Goal: Check status: Check status

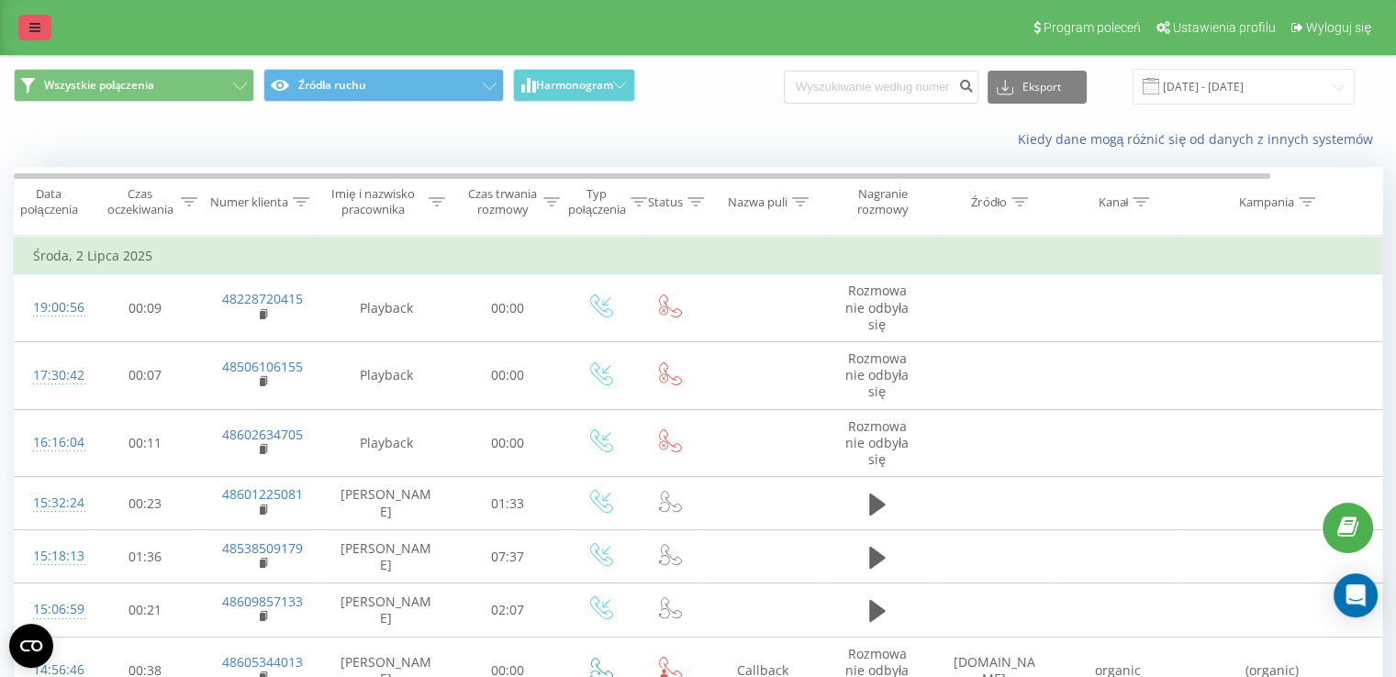
click at [44, 32] on link at bounding box center [34, 28] width 33 height 26
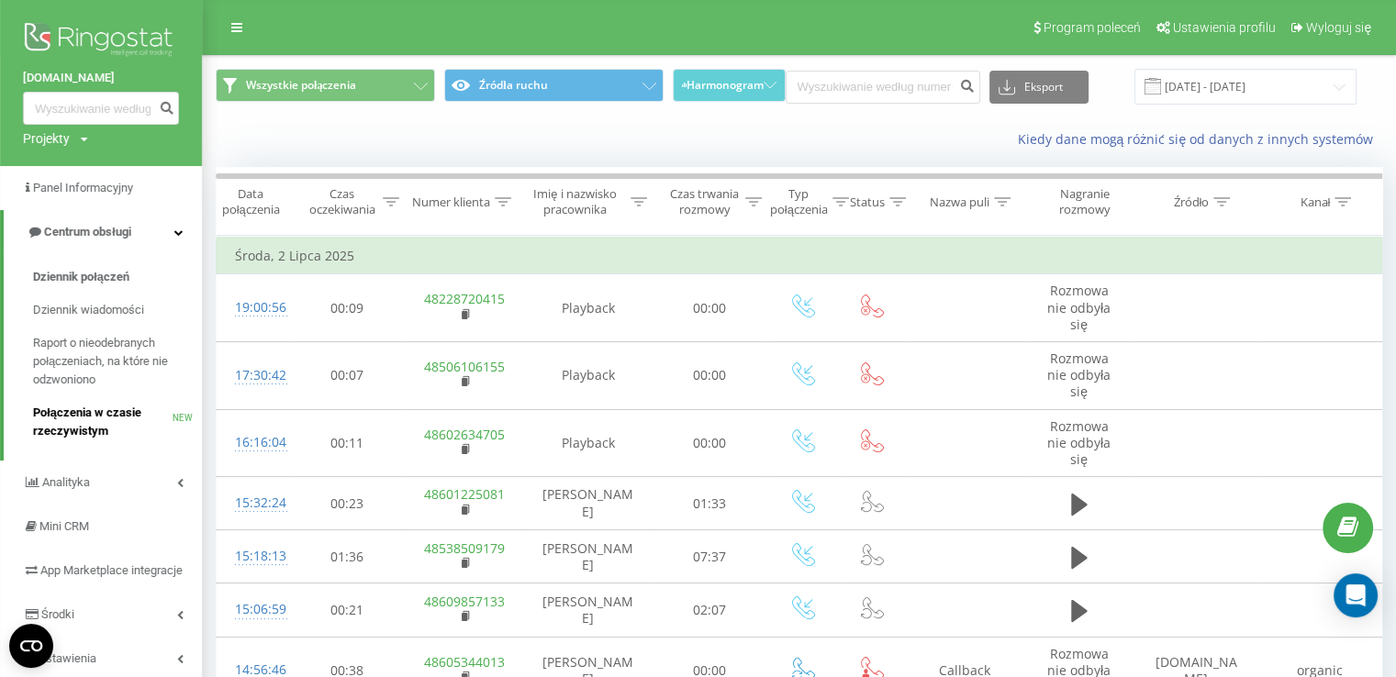
click at [114, 427] on span "Połączenia w czasie rzeczywistym" at bounding box center [103, 422] width 140 height 37
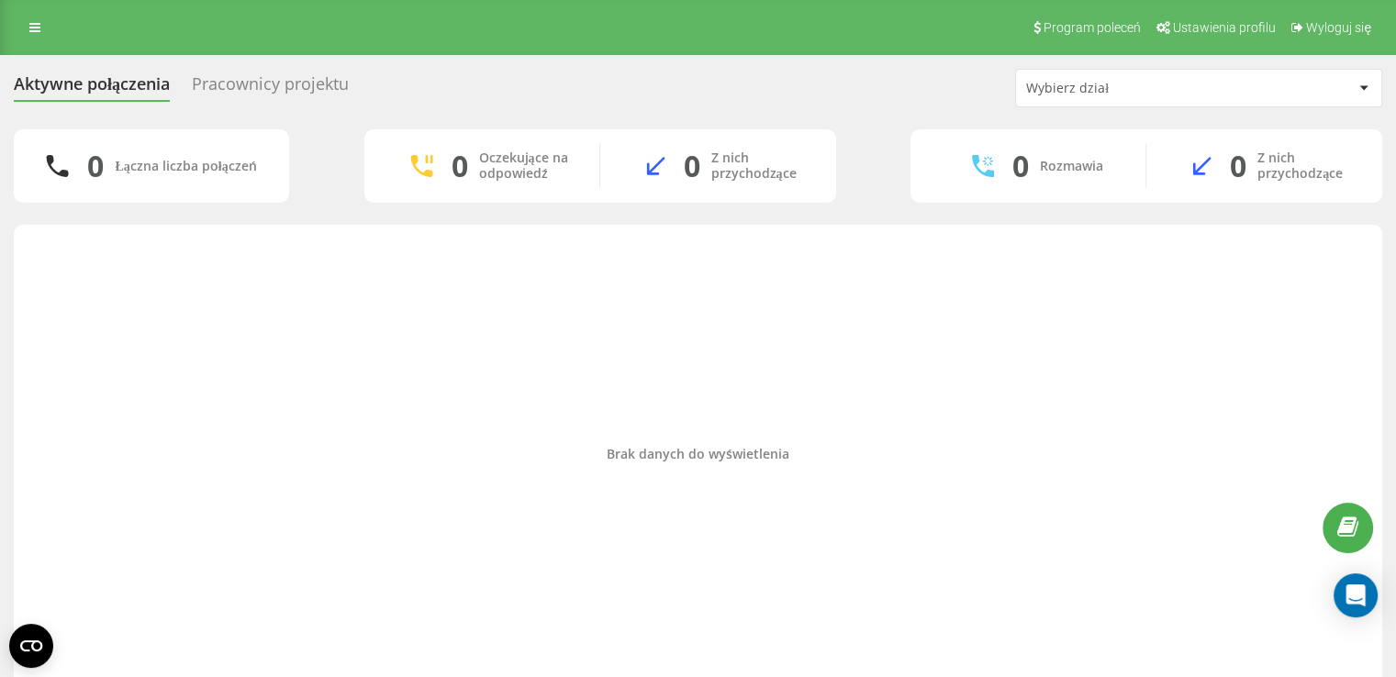
click at [228, 81] on div "Pracownicy projektu" at bounding box center [270, 88] width 157 height 28
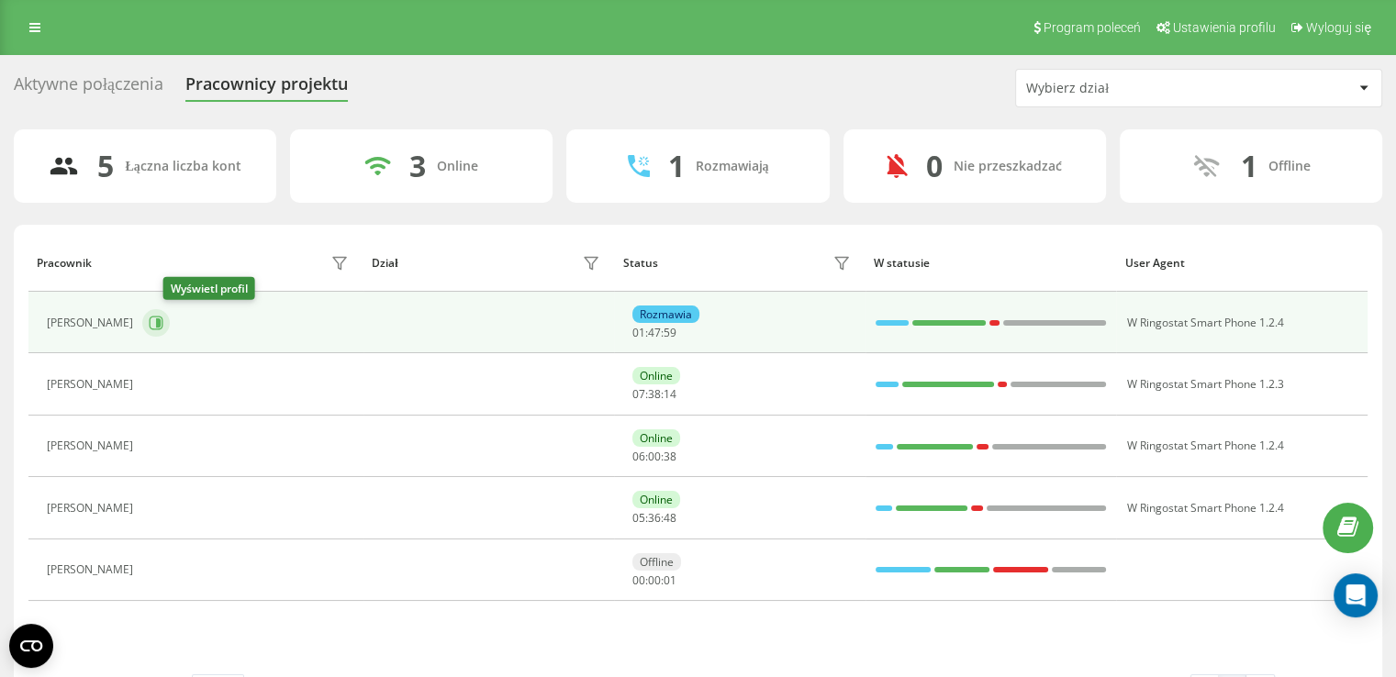
click at [163, 327] on icon at bounding box center [156, 323] width 15 height 15
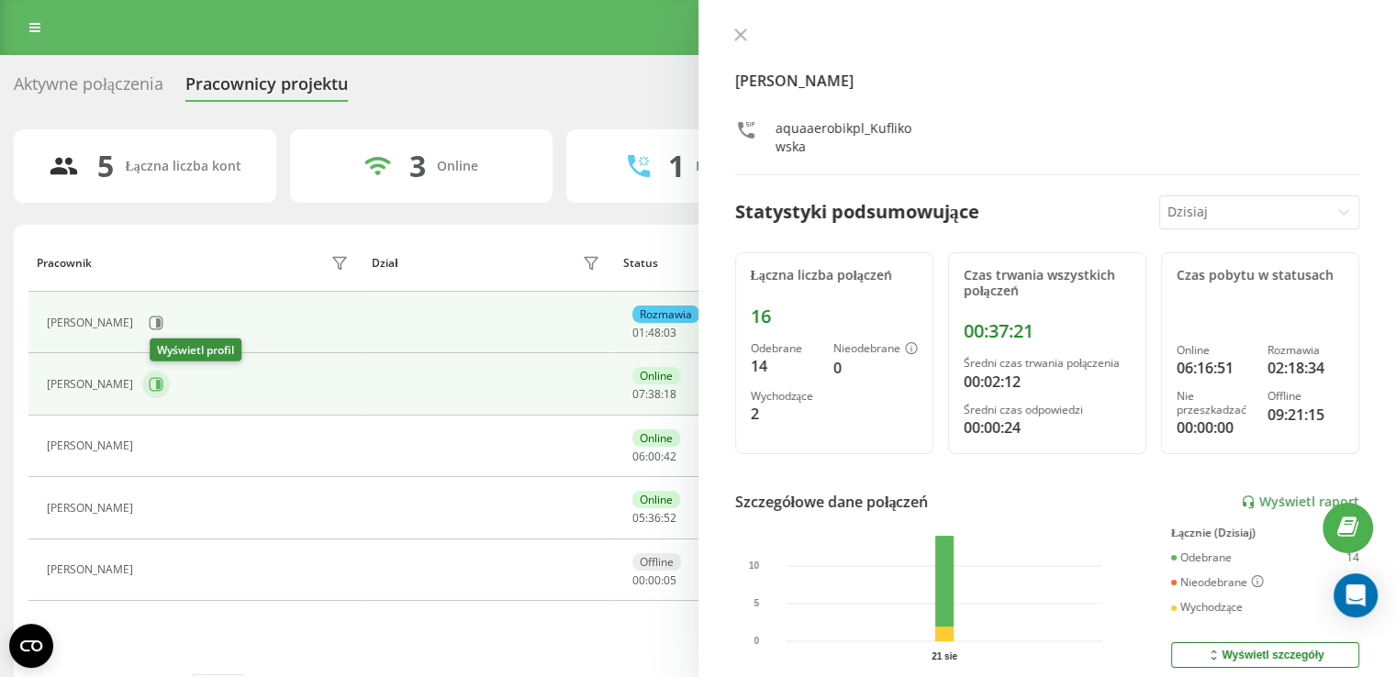
click at [161, 380] on icon at bounding box center [158, 384] width 5 height 9
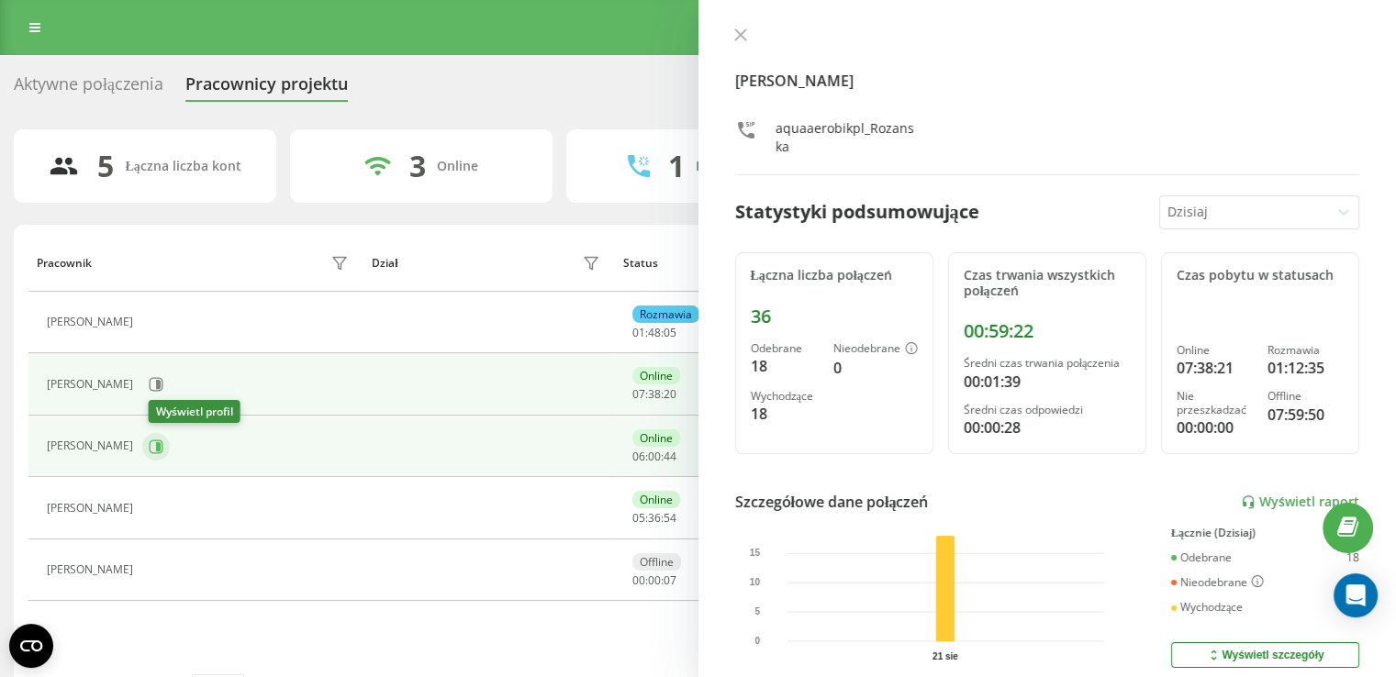
click at [161, 449] on icon at bounding box center [158, 445] width 5 height 9
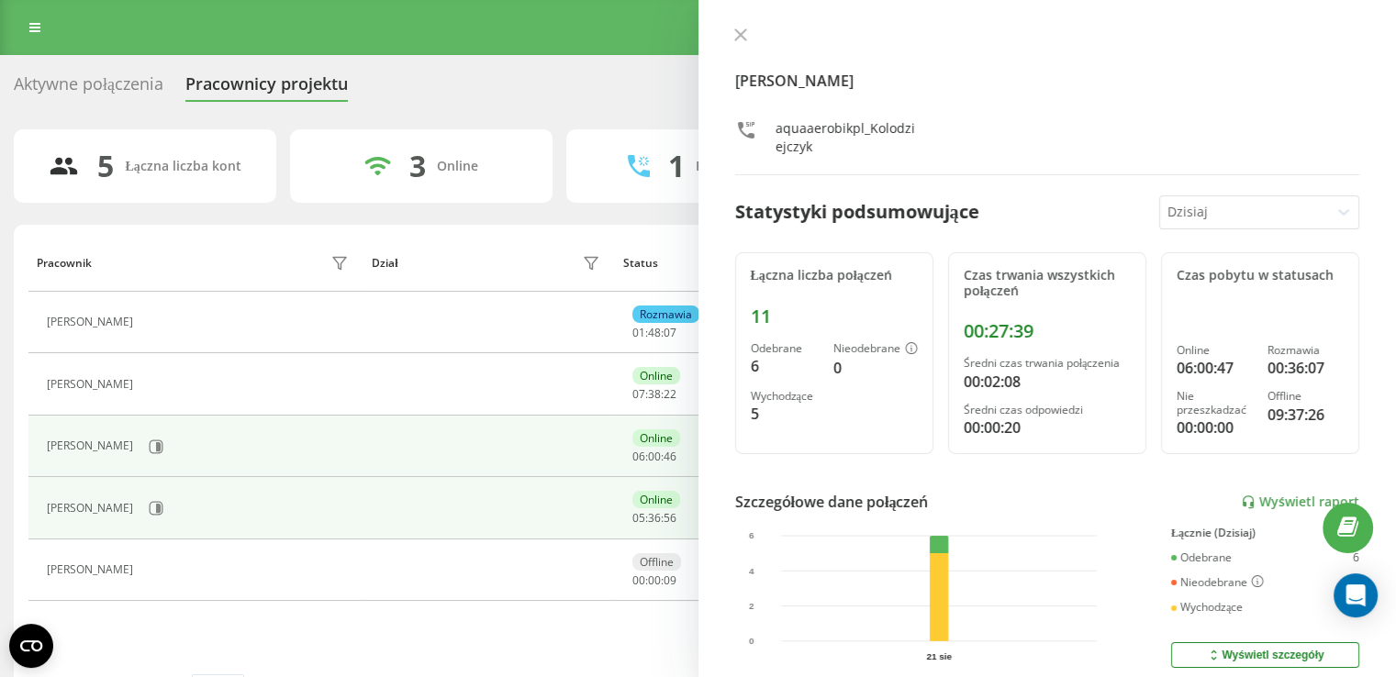
click at [168, 490] on td "[PERSON_NAME]" at bounding box center [195, 507] width 335 height 61
click at [170, 498] on button at bounding box center [156, 509] width 28 height 28
